Goal: Task Accomplishment & Management: Complete application form

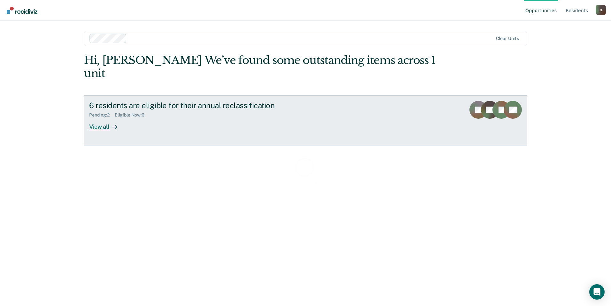
click at [155, 124] on link "6 residents are eligible for their annual reclassification Pending : 2 Eligible…" at bounding box center [305, 120] width 443 height 51
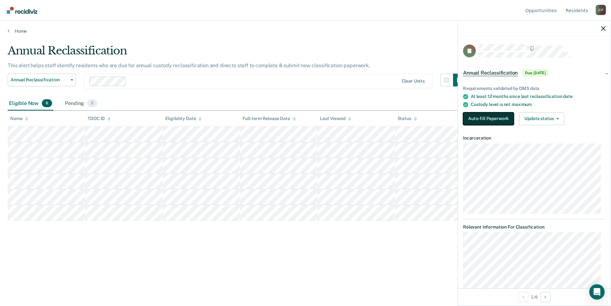
click at [484, 119] on button "Auto-fill Paperwork" at bounding box center [488, 118] width 51 height 13
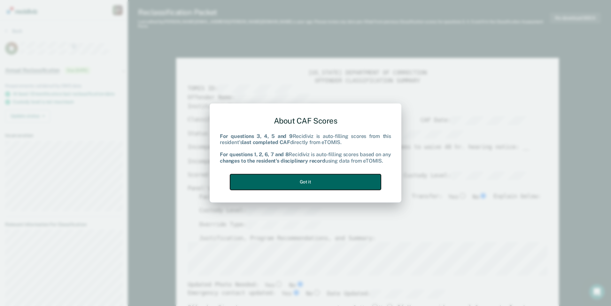
click at [321, 185] on button "Got it" at bounding box center [305, 182] width 151 height 16
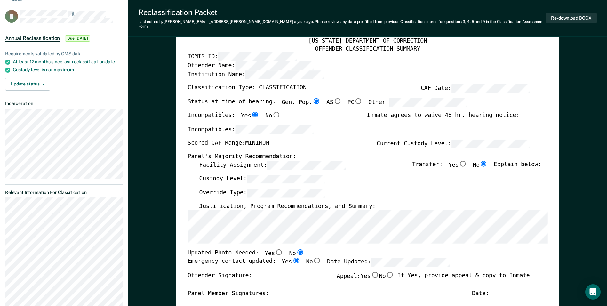
scroll to position [64, 0]
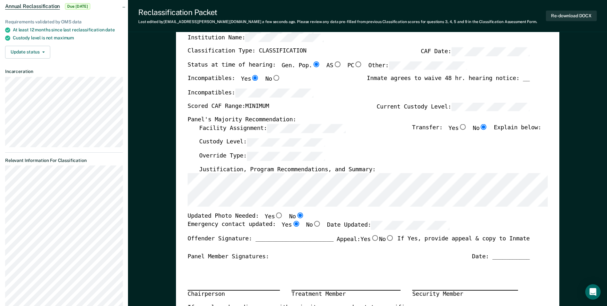
click at [178, 204] on div "[US_STATE] DEPARTMENT OF CORRECTION OFFENDER CLASSIFICATION SUMMARY TOMIS ID: O…" at bounding box center [367, 238] width 383 height 499
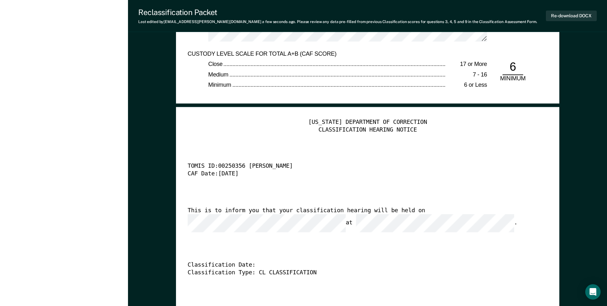
scroll to position [1503, 0]
click at [260, 260] on div "Classification Date:" at bounding box center [358, 264] width 342 height 8
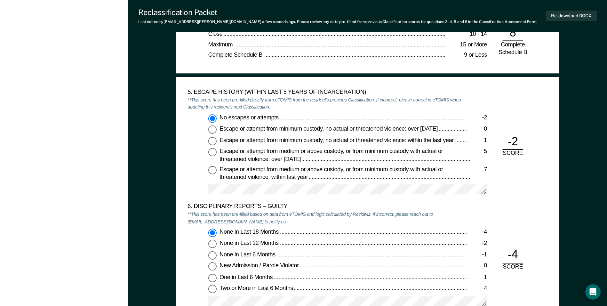
scroll to position [989, 0]
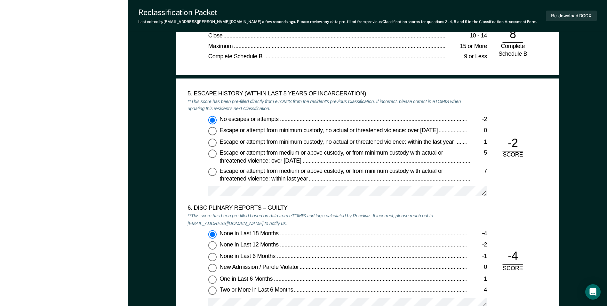
drag, startPoint x: 570, startPoint y: 173, endPoint x: 586, endPoint y: 212, distance: 41.9
click at [586, 213] on div "[US_STATE] DEPARTMENT OF CORRECTION OFFENDER CLASSIFICATION SUMMARY TOMIS ID: O…" at bounding box center [367, 109] width 479 height 2119
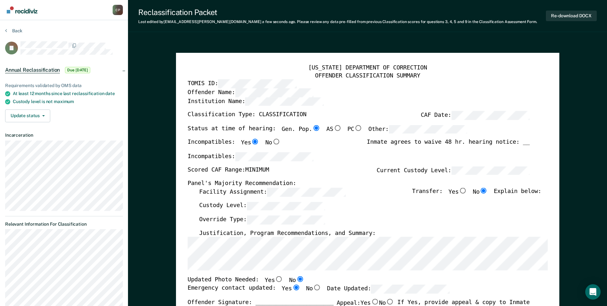
scroll to position [0, 0]
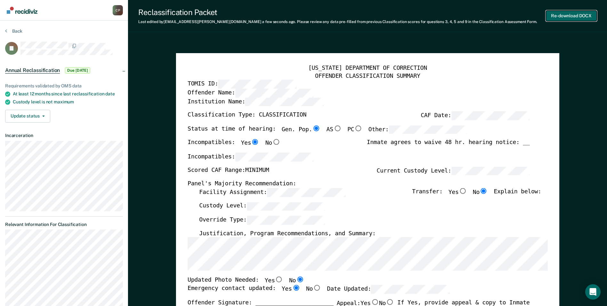
click at [570, 16] on button "Re-download DOCX" at bounding box center [571, 16] width 51 height 11
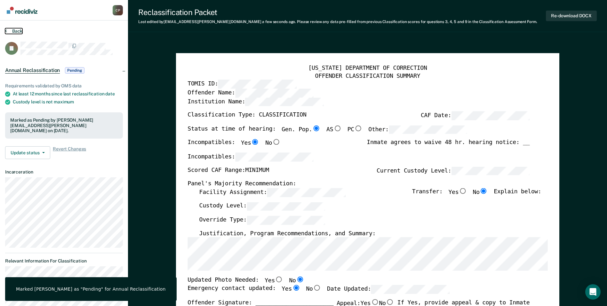
click at [15, 31] on button "Back" at bounding box center [13, 31] width 17 height 6
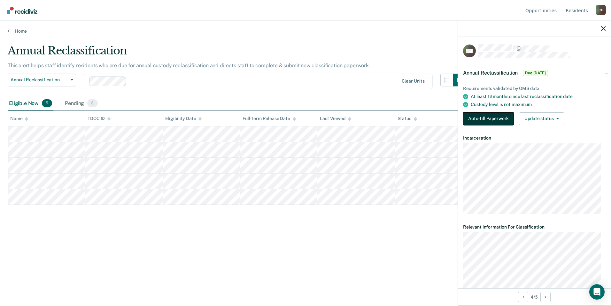
click at [475, 117] on button "Auto-fill Paperwork" at bounding box center [488, 118] width 51 height 13
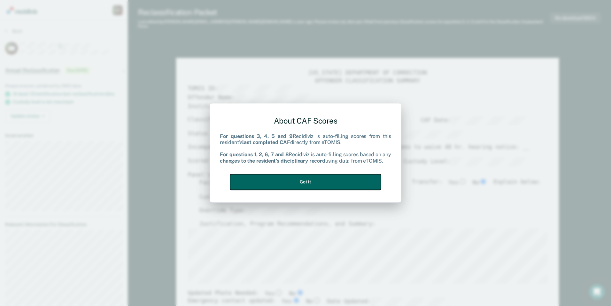
click at [286, 185] on button "Got it" at bounding box center [305, 182] width 151 height 16
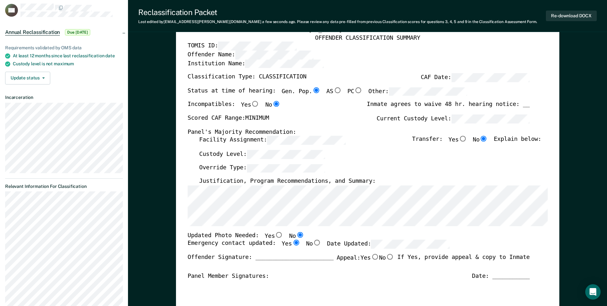
scroll to position [128, 0]
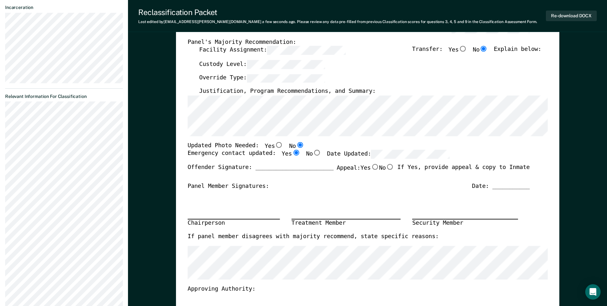
click at [275, 146] on input "Yes" at bounding box center [279, 145] width 8 height 6
type textarea "x"
radio input "true"
radio input "false"
click at [445, 151] on div "Emergency contact updated: Yes No Date Updated:" at bounding box center [358, 157] width 342 height 14
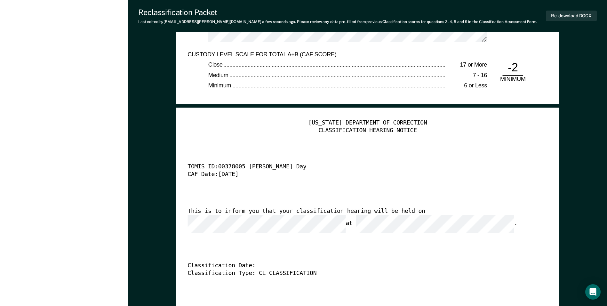
scroll to position [1599, 0]
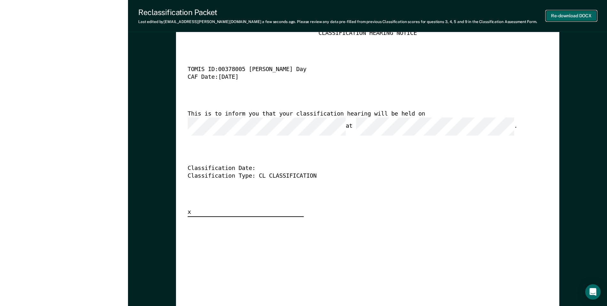
click at [569, 14] on button "Re-download DOCX" at bounding box center [571, 16] width 51 height 11
type textarea "x"
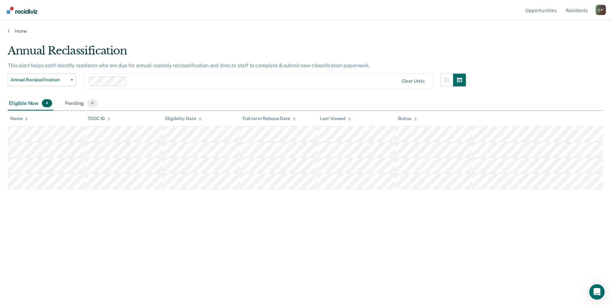
click at [151, 81] on div at bounding box center [263, 80] width 269 height 7
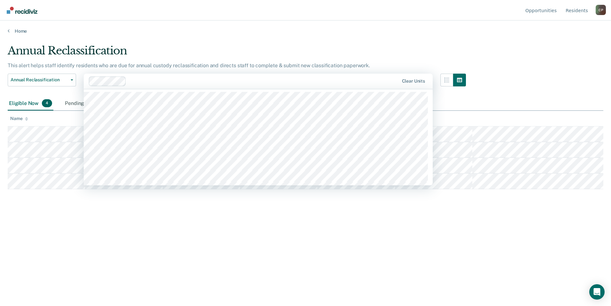
click at [428, 47] on div "Annual Reclassification" at bounding box center [237, 53] width 459 height 18
